Goal: Task Accomplishment & Management: Manage account settings

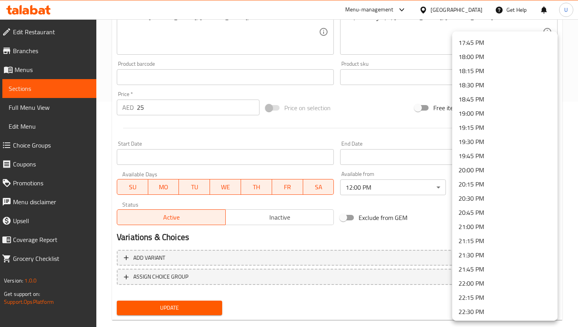
scroll to position [1090, 0]
click at [497, 225] on li "22:30 PM" at bounding box center [504, 225] width 105 height 14
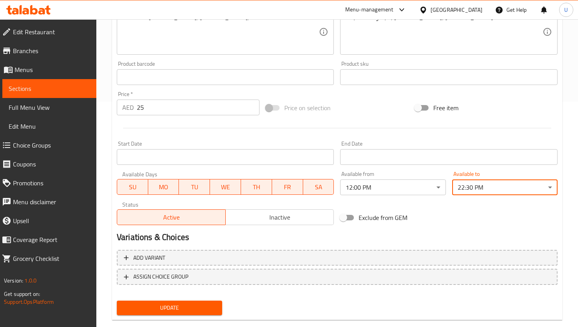
click at [169, 318] on div "Update Double Nashik Dhol Change Image Size: 1200 x 800 px / Image formats: jpg…" at bounding box center [337, 85] width 450 height 469
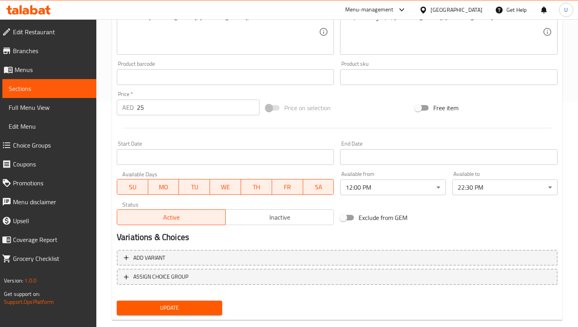
click at [169, 313] on button "Update" at bounding box center [169, 307] width 105 height 15
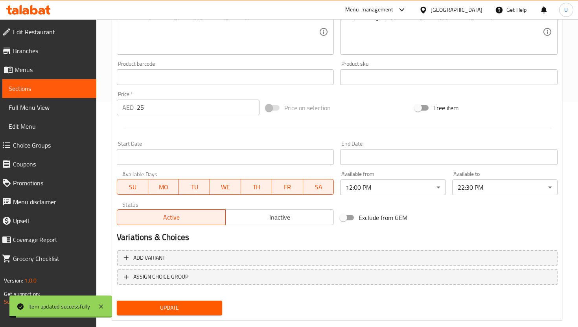
scroll to position [0, 0]
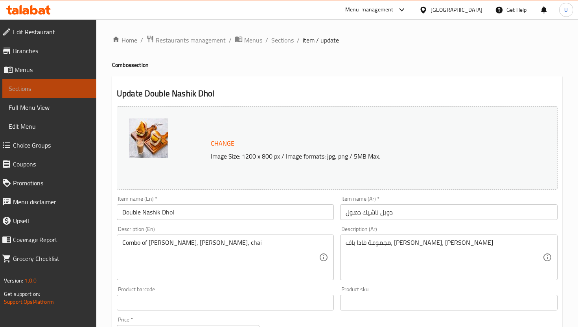
click at [57, 88] on span "Sections" at bounding box center [49, 88] width 81 height 9
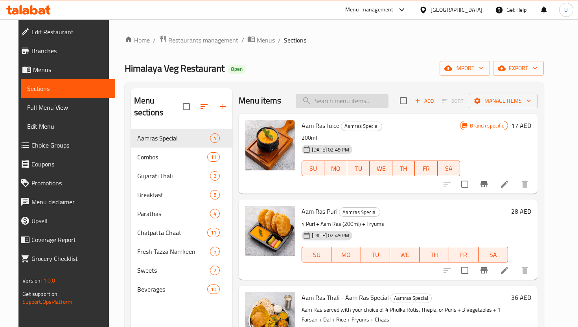
click at [355, 99] on input "search" at bounding box center [342, 101] width 93 height 14
type input "n"
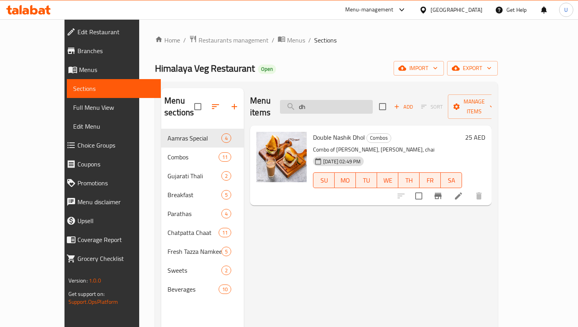
type input "d"
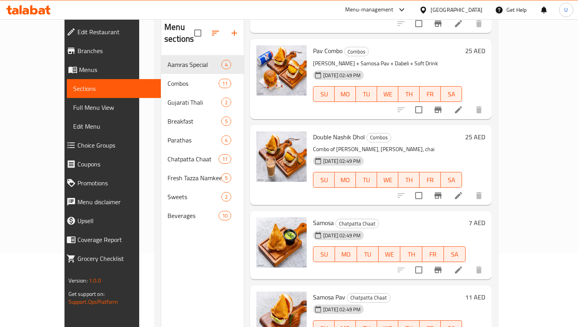
scroll to position [81, 0]
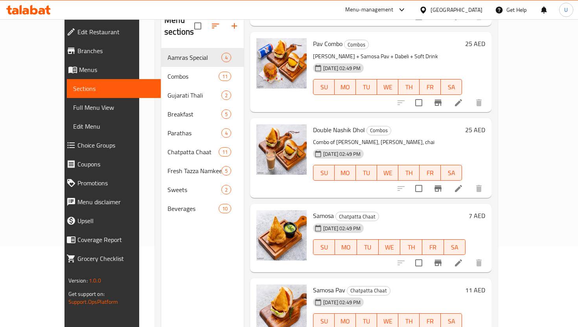
type input "samosa"
click at [462, 259] on icon at bounding box center [458, 262] width 7 height 7
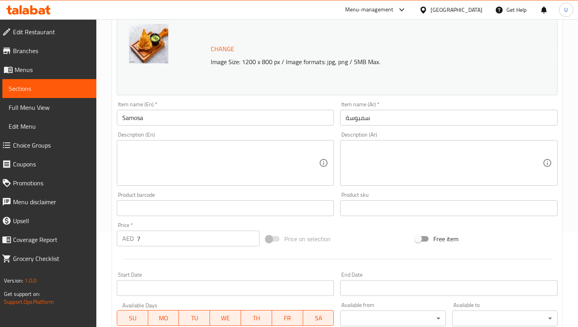
scroll to position [240, 0]
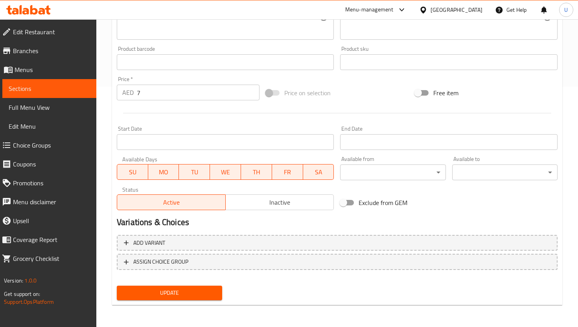
click at [401, 161] on div "Available from ​ ​" at bounding box center [392, 168] width 105 height 24
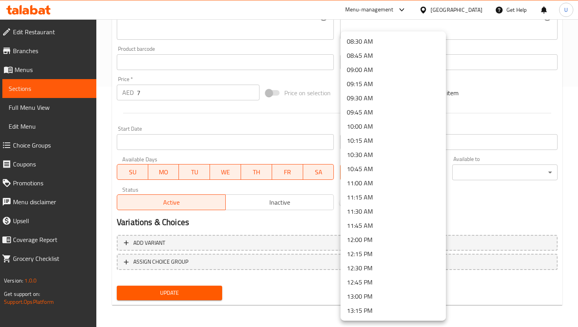
scroll to position [490, 0]
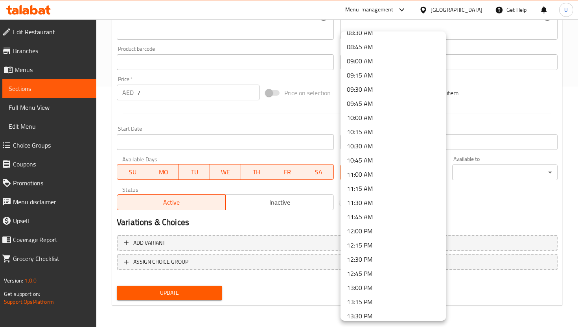
click at [389, 228] on li "12:00 PM" at bounding box center [392, 231] width 105 height 14
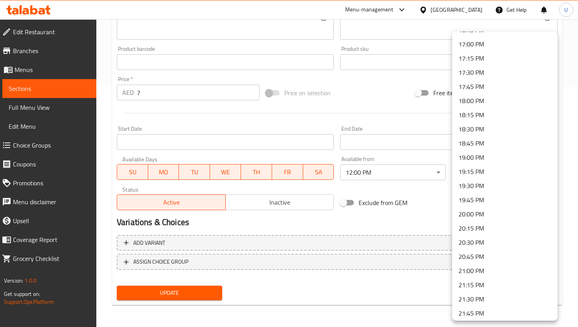
scroll to position [1022, 0]
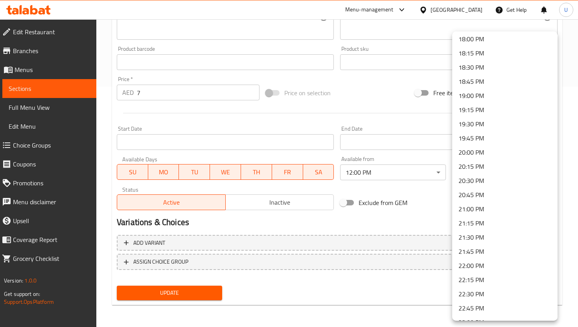
click at [481, 288] on li "22:30 PM" at bounding box center [504, 294] width 105 height 14
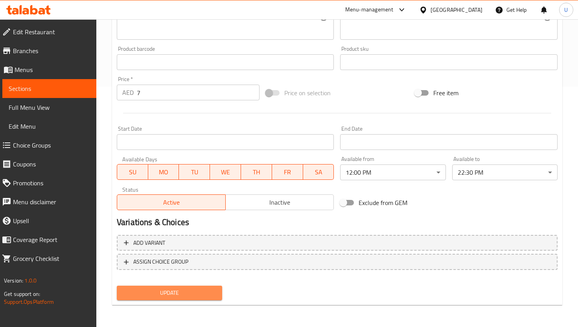
click at [211, 287] on button "Update" at bounding box center [169, 292] width 105 height 15
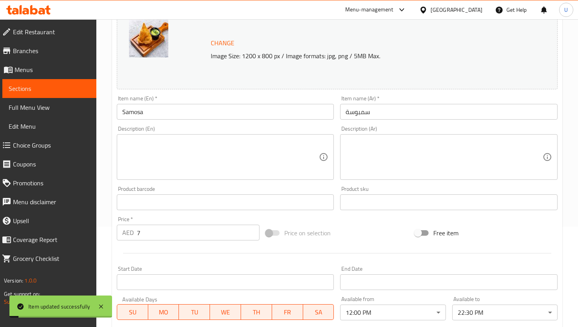
scroll to position [0, 0]
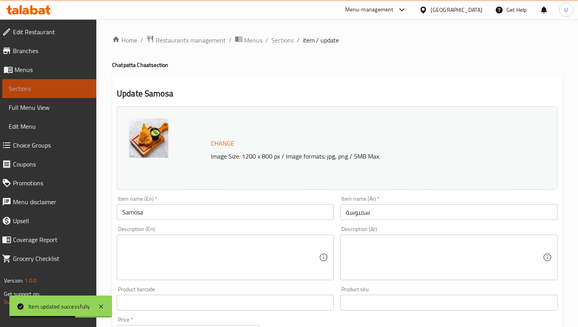
click at [41, 87] on span "Sections" at bounding box center [49, 88] width 81 height 9
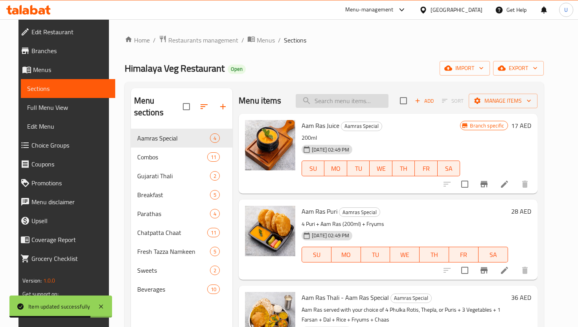
click at [332, 97] on input "search" at bounding box center [342, 101] width 93 height 14
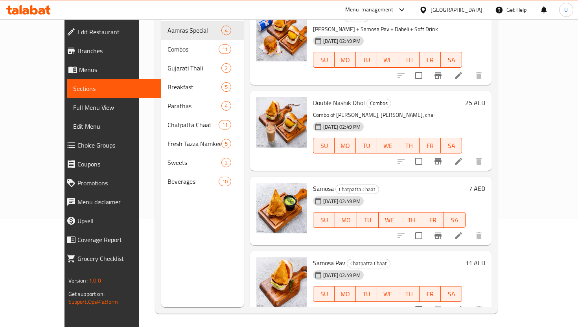
scroll to position [110, 0]
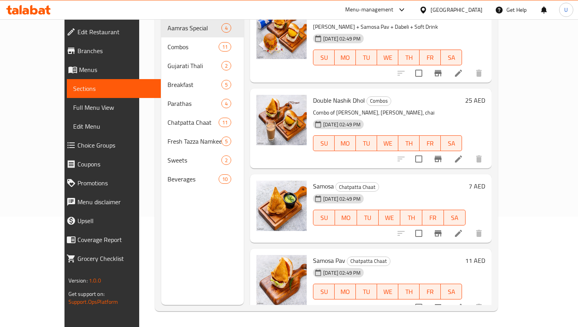
type input "samosa"
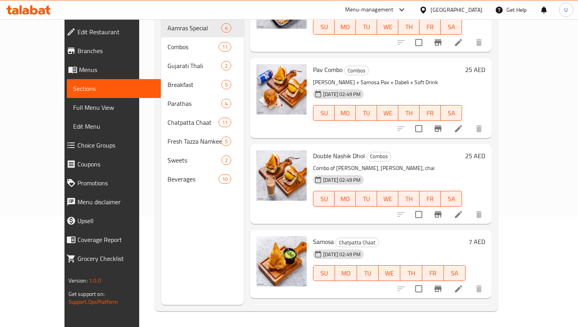
scroll to position [38, 0]
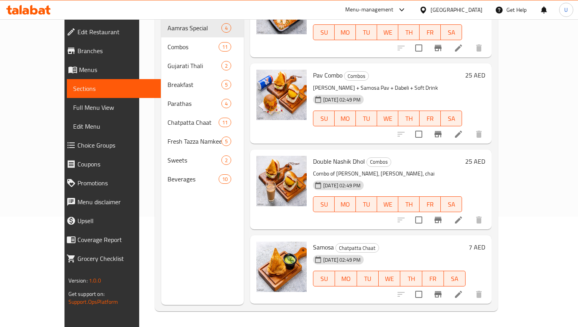
click at [313, 69] on span "Pav Combo" at bounding box center [327, 75] width 29 height 12
copy h6 "Pav Combo"
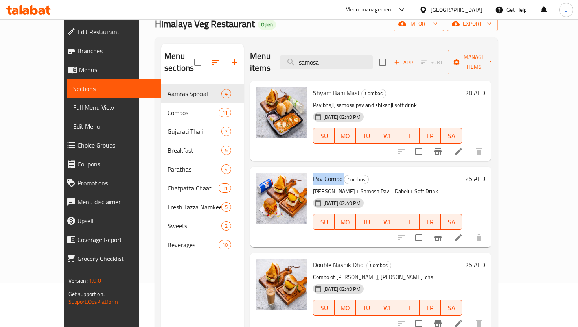
scroll to position [25, 0]
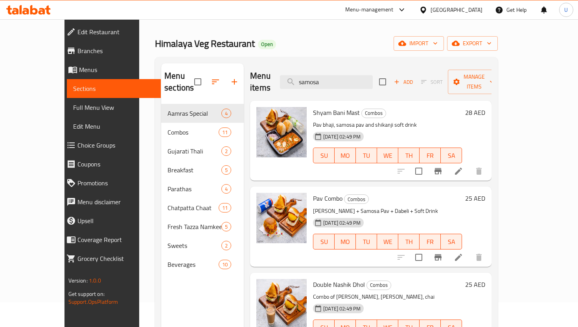
click at [313, 107] on span "Shyam Bani Mast" at bounding box center [336, 113] width 47 height 12
copy h6 "Shyam Bani Mast"
